Goal: Find specific page/section: Find specific page/section

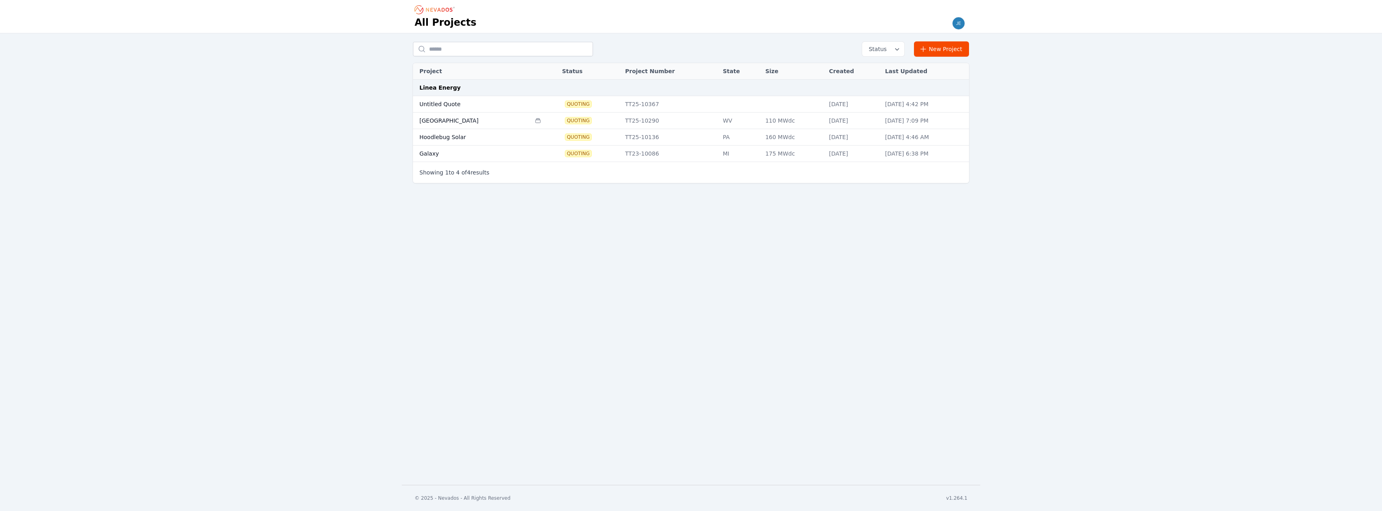
click at [501, 136] on td "Hoodlebug Solar" at bounding box center [472, 137] width 118 height 16
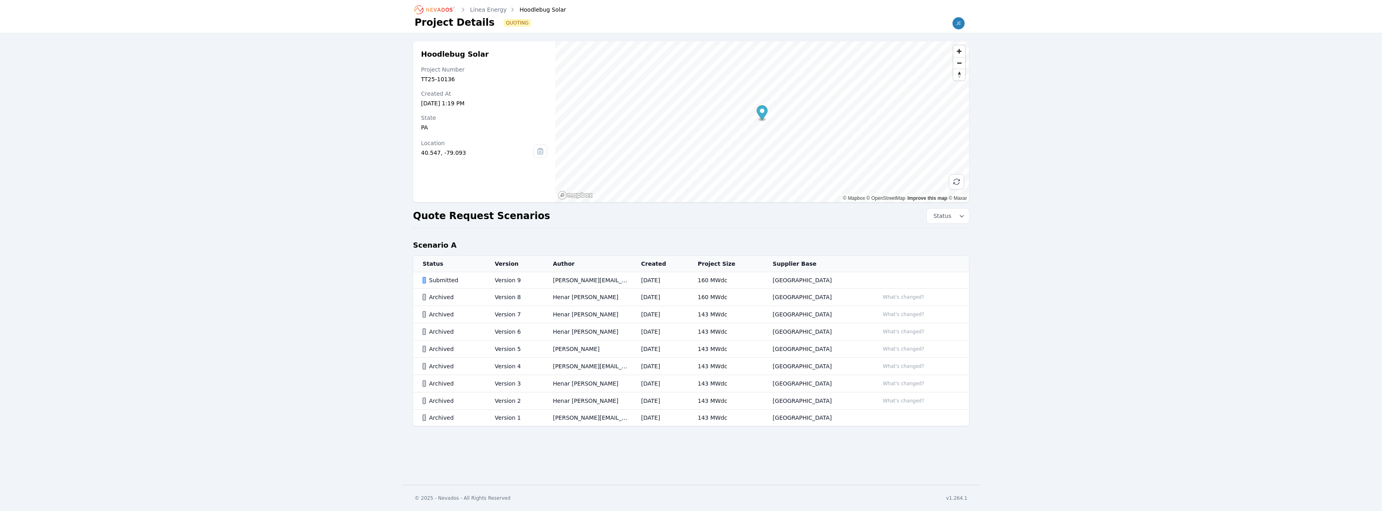
click at [475, 276] on div "Submitted" at bounding box center [452, 280] width 59 height 8
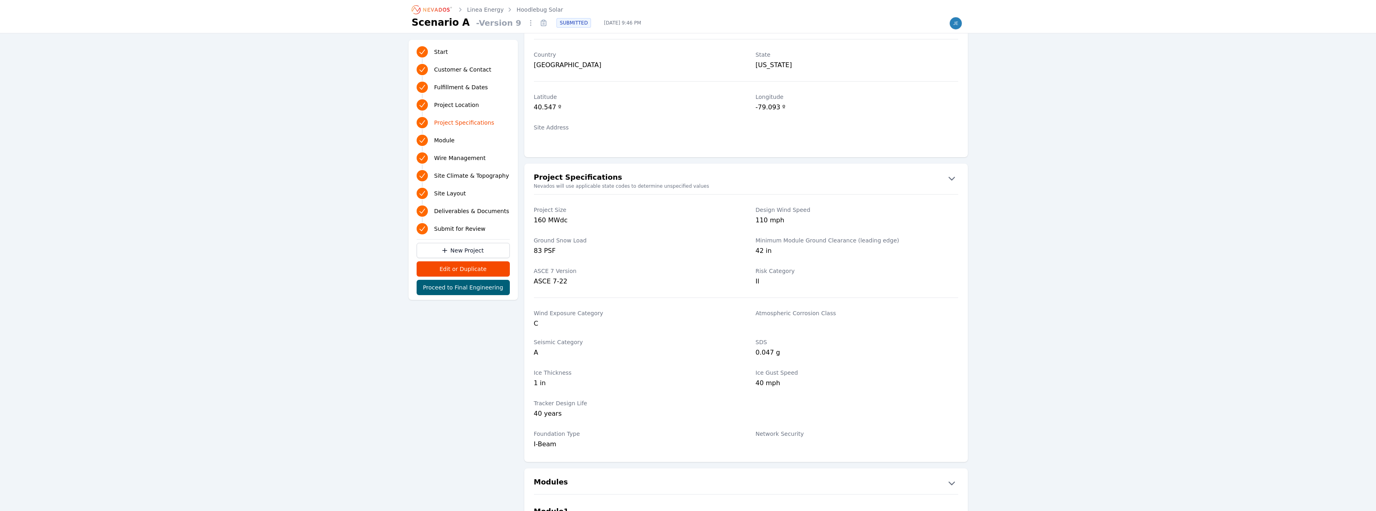
scroll to position [482, 0]
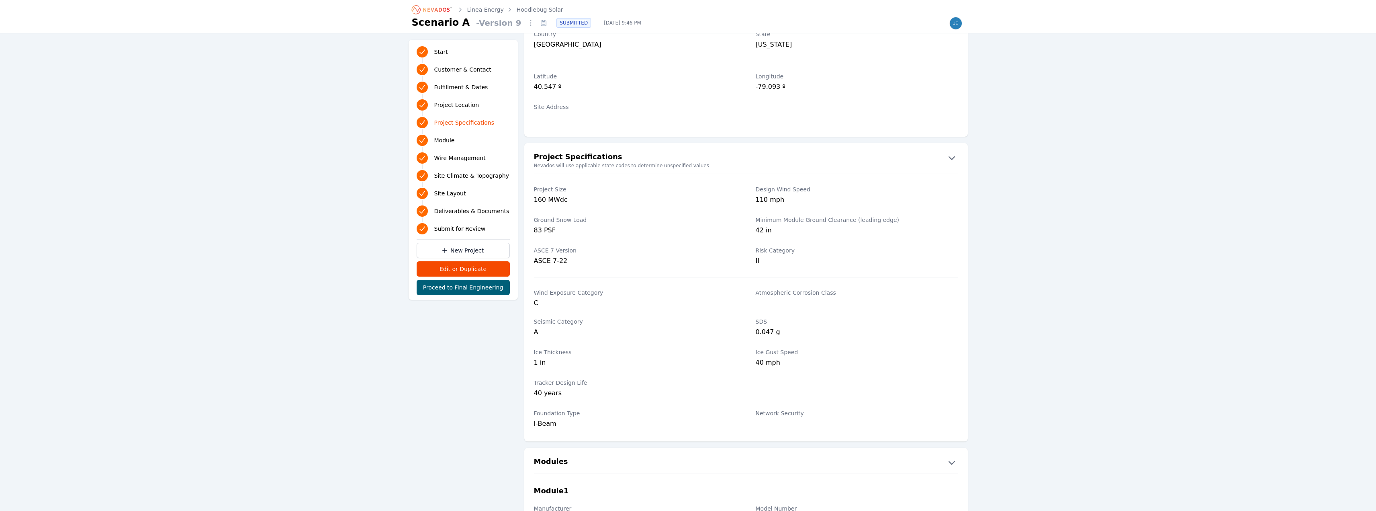
drag, startPoint x: 351, startPoint y: 100, endPoint x: 336, endPoint y: 86, distance: 20.5
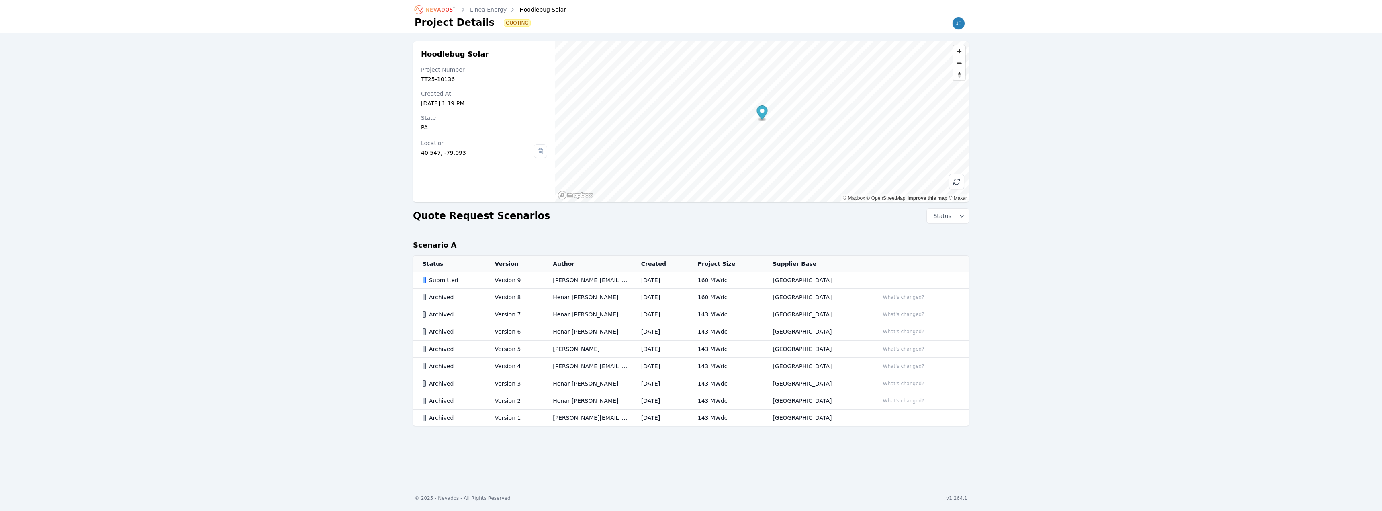
click at [534, 416] on td "Version 1" at bounding box center [514, 418] width 58 height 16
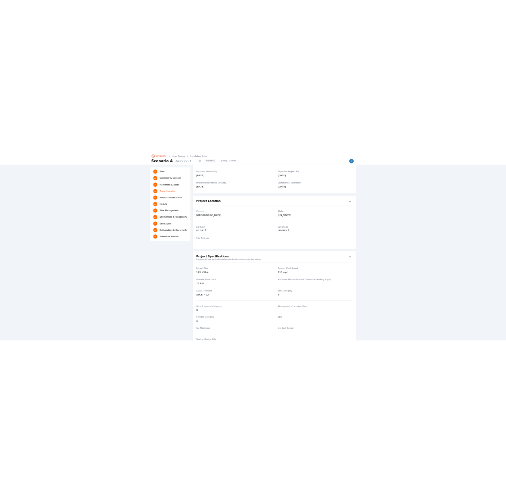
scroll to position [362, 0]
